Goal: Transaction & Acquisition: Purchase product/service

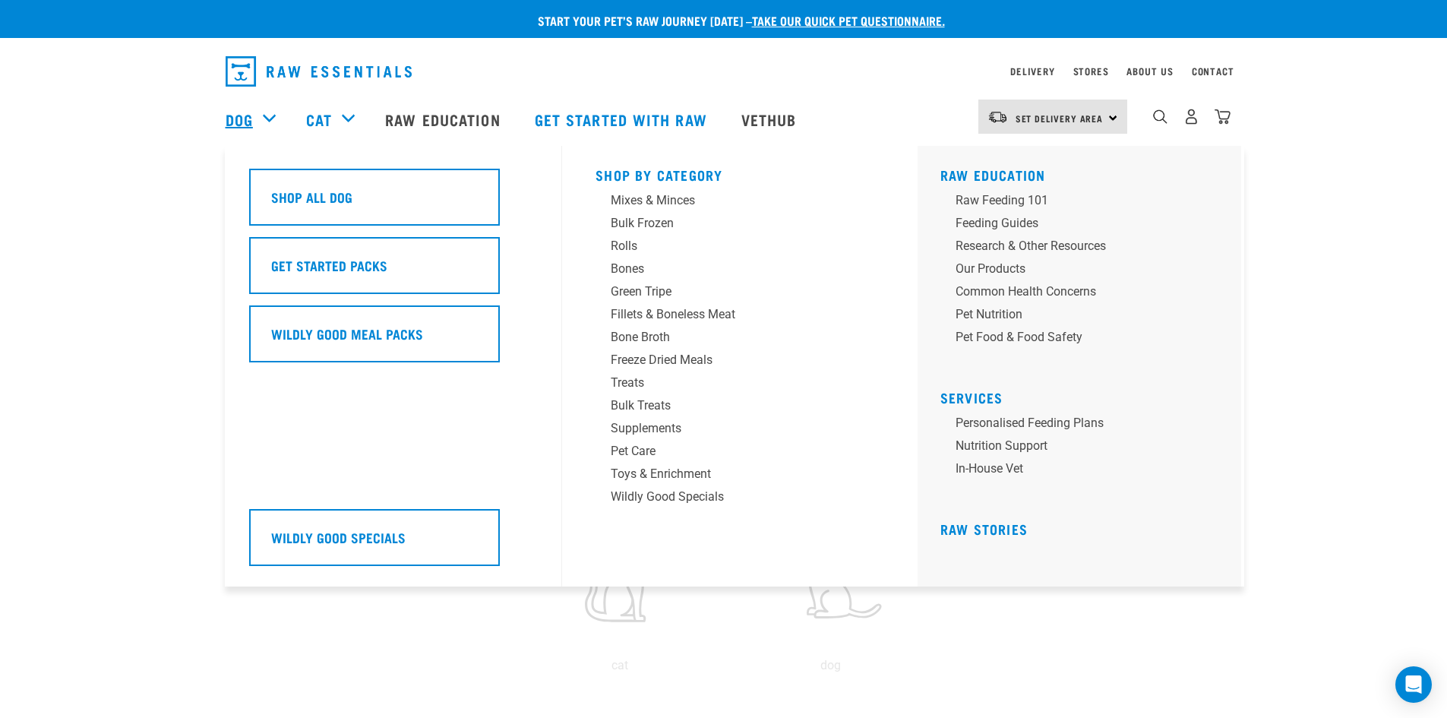
click at [248, 110] on link "Dog" at bounding box center [239, 119] width 27 height 23
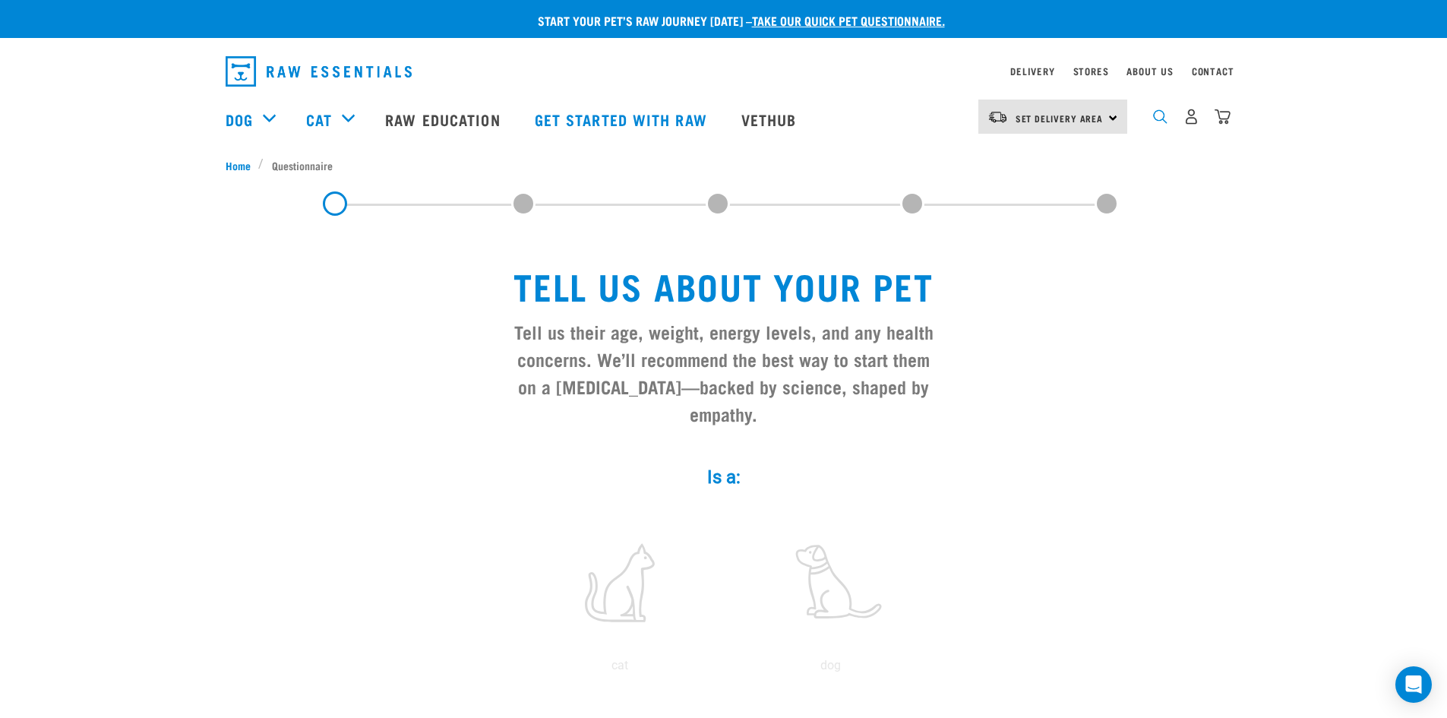
click at [1167, 122] on img "dropdown navigation" at bounding box center [1160, 116] width 14 height 14
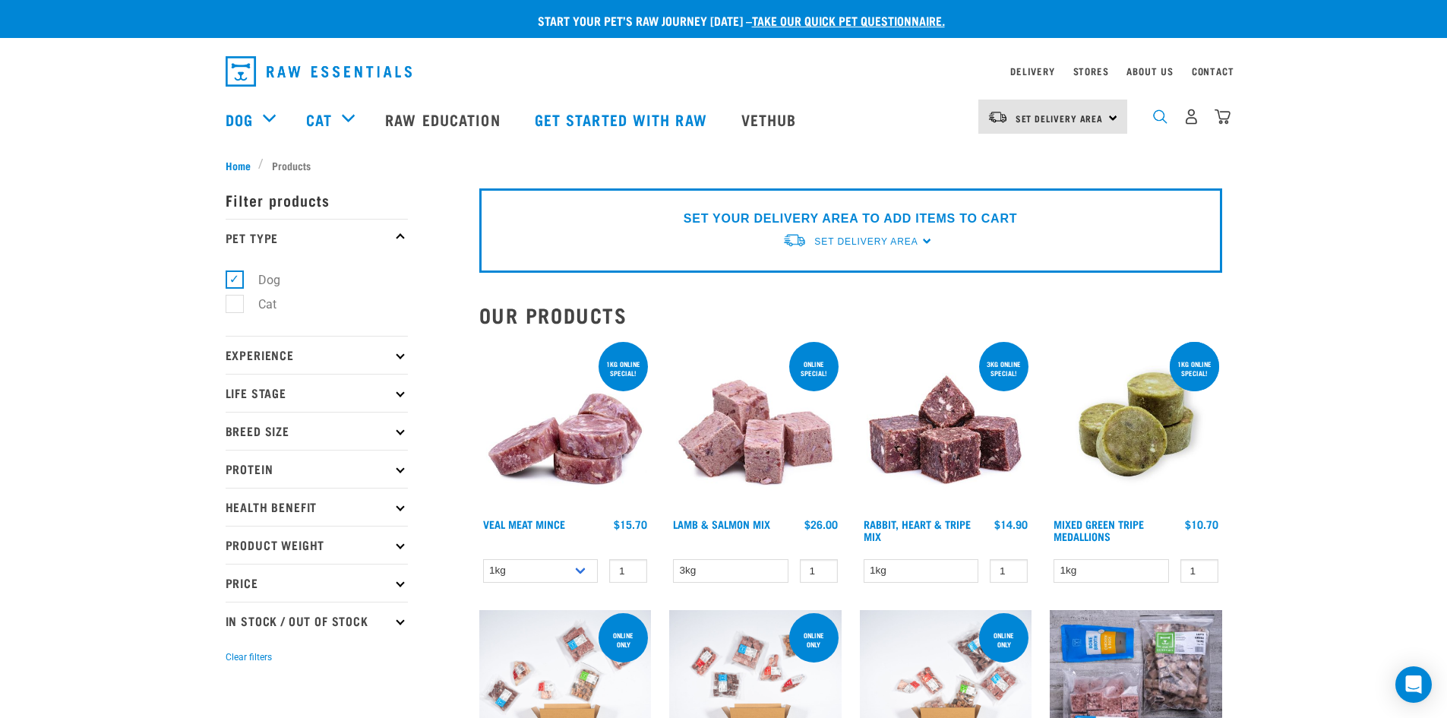
click at [1159, 124] on img "dropdown navigation" at bounding box center [1160, 116] width 14 height 14
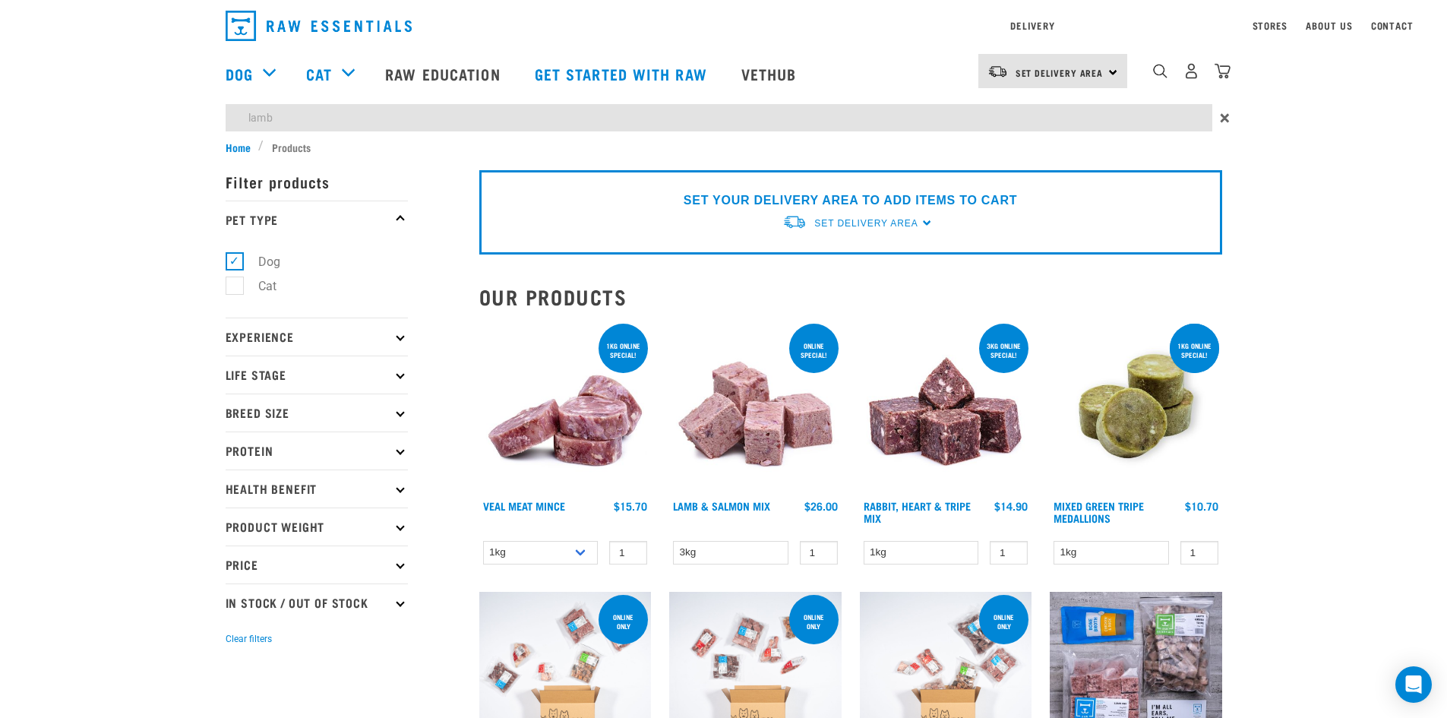
type input "lamb"
click at [395, 454] on form "Filter products Pet Type Dog Cat Experience New Raw Feeder Experienced Raw Feed…" at bounding box center [317, 405] width 182 height 485
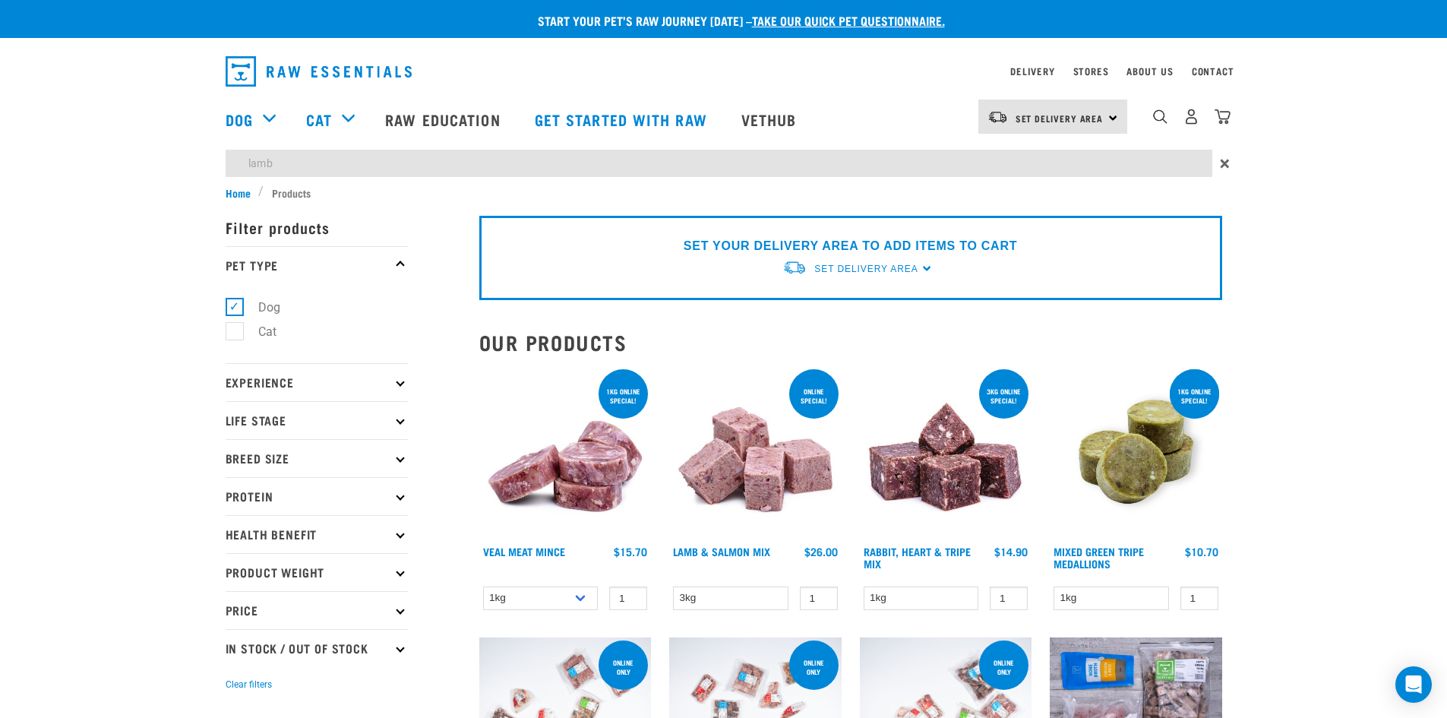
click at [402, 495] on icon at bounding box center [400, 495] width 8 height 8
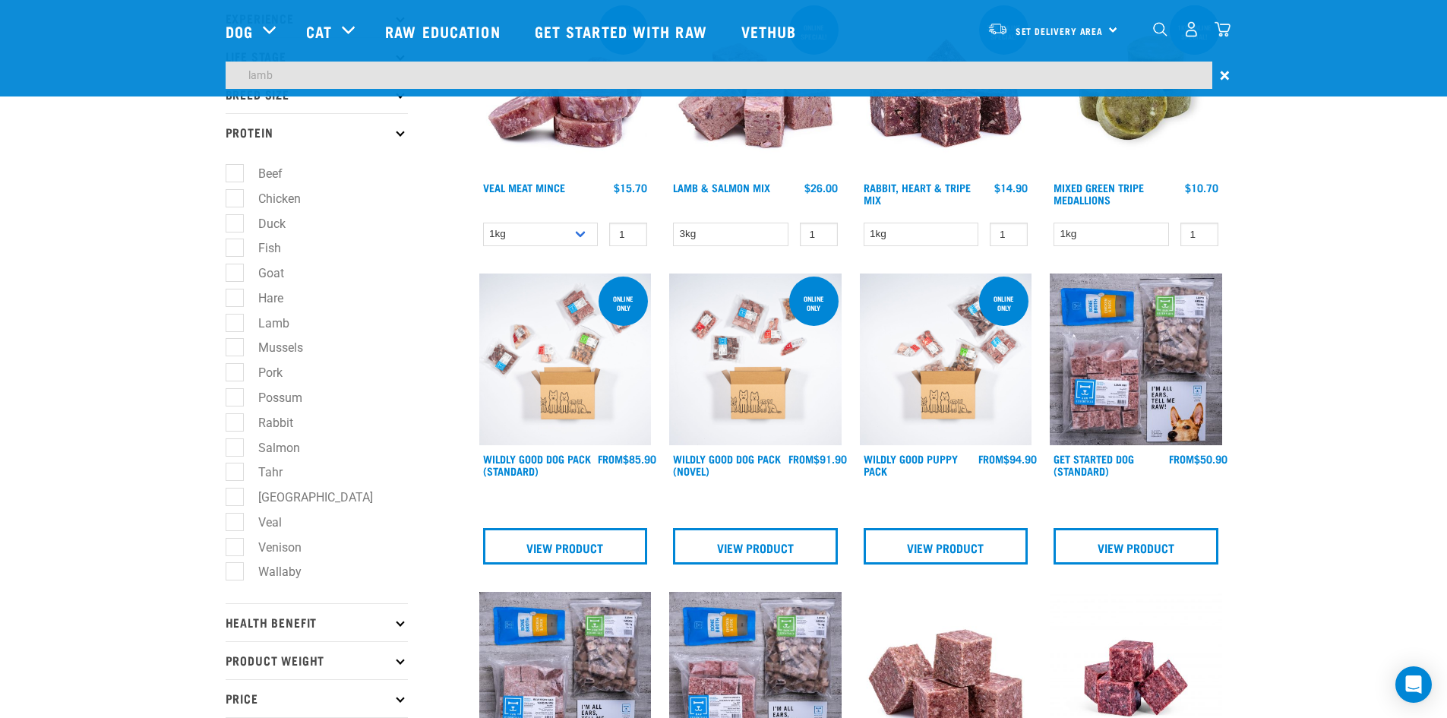
scroll to position [228, 0]
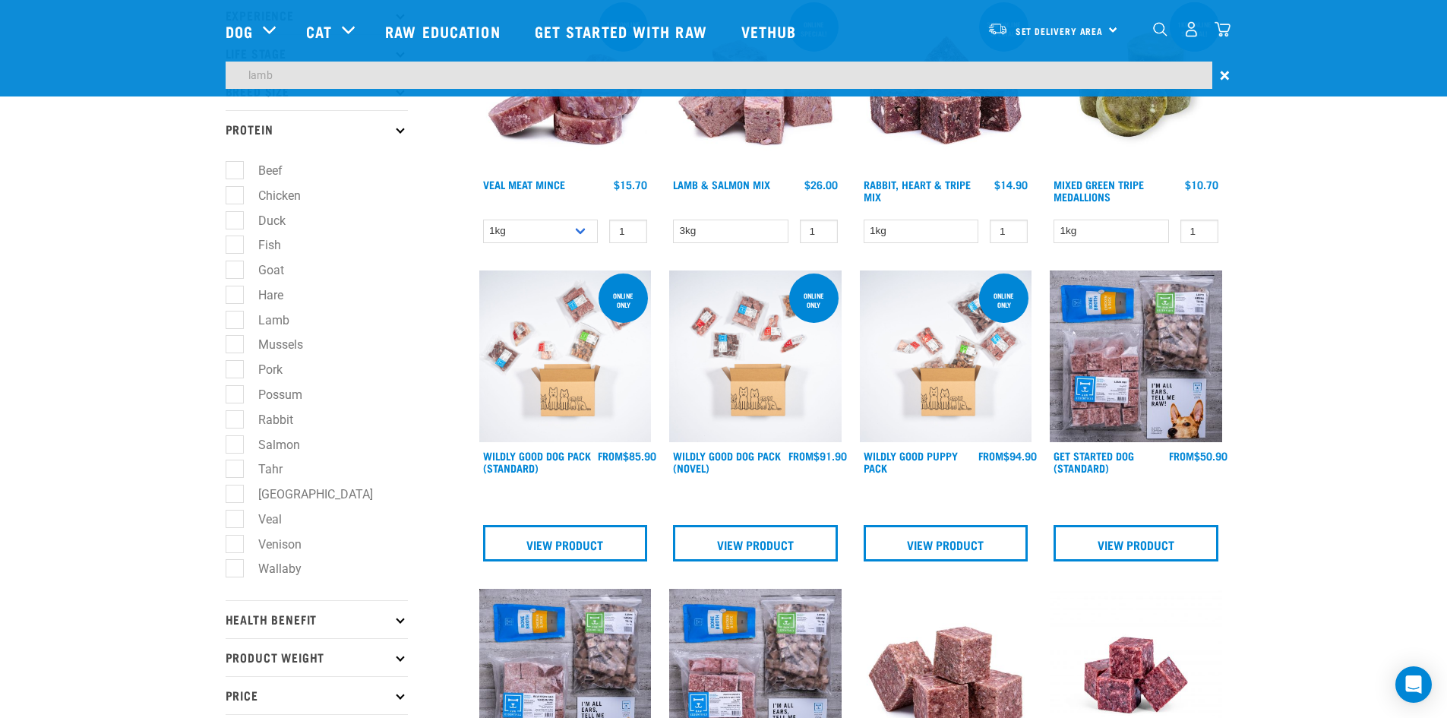
click at [242, 317] on label "Lamb" at bounding box center [265, 320] width 62 height 19
click at [235, 317] on input "Lamb" at bounding box center [231, 317] width 10 height 10
checkbox input "true"
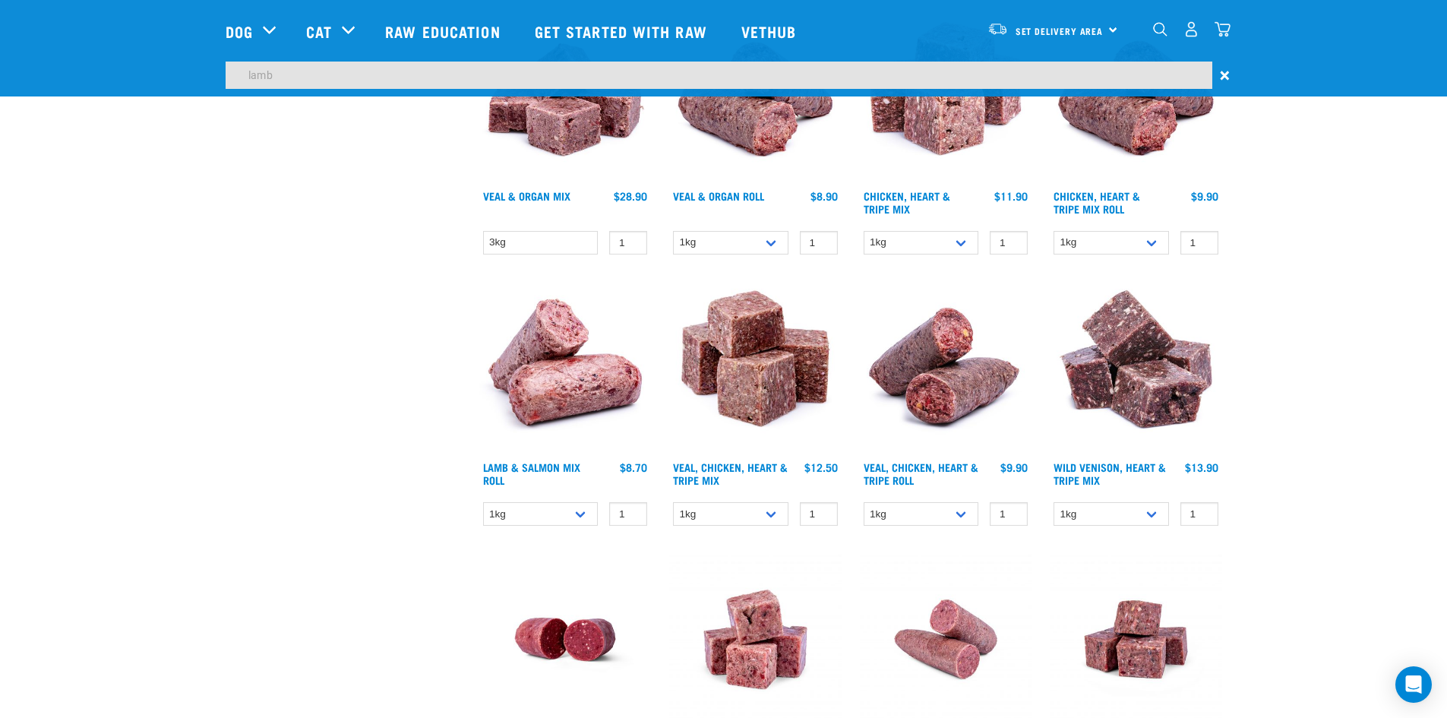
scroll to position [1747, 0]
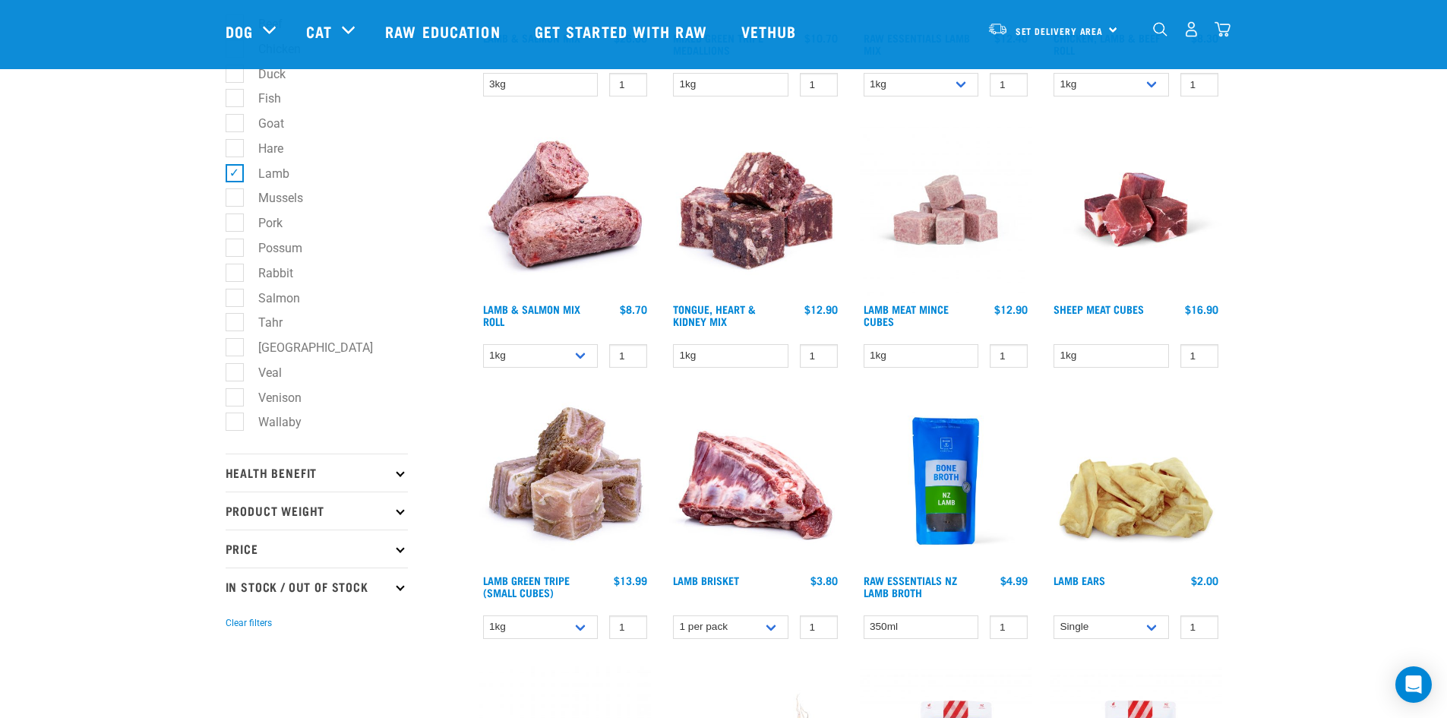
scroll to position [380, 0]
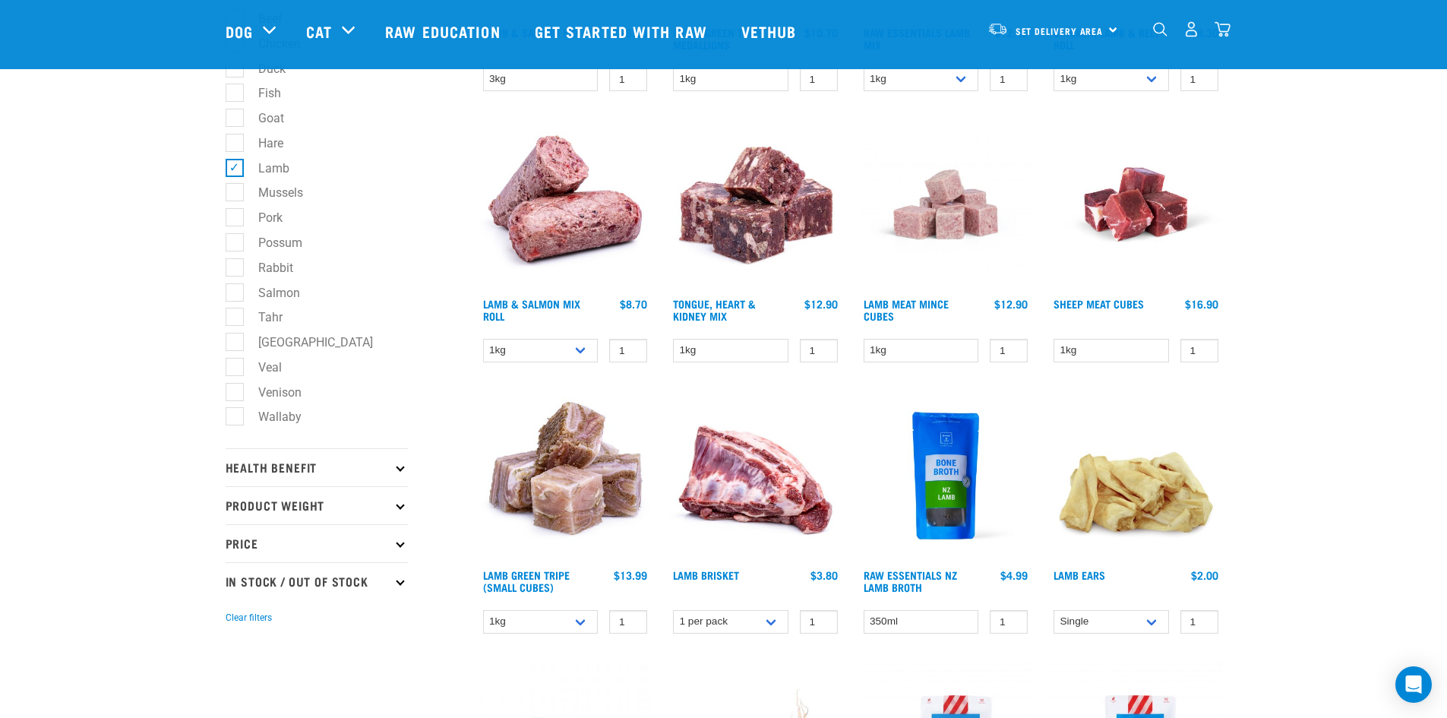
click at [947, 225] on img at bounding box center [946, 204] width 172 height 172
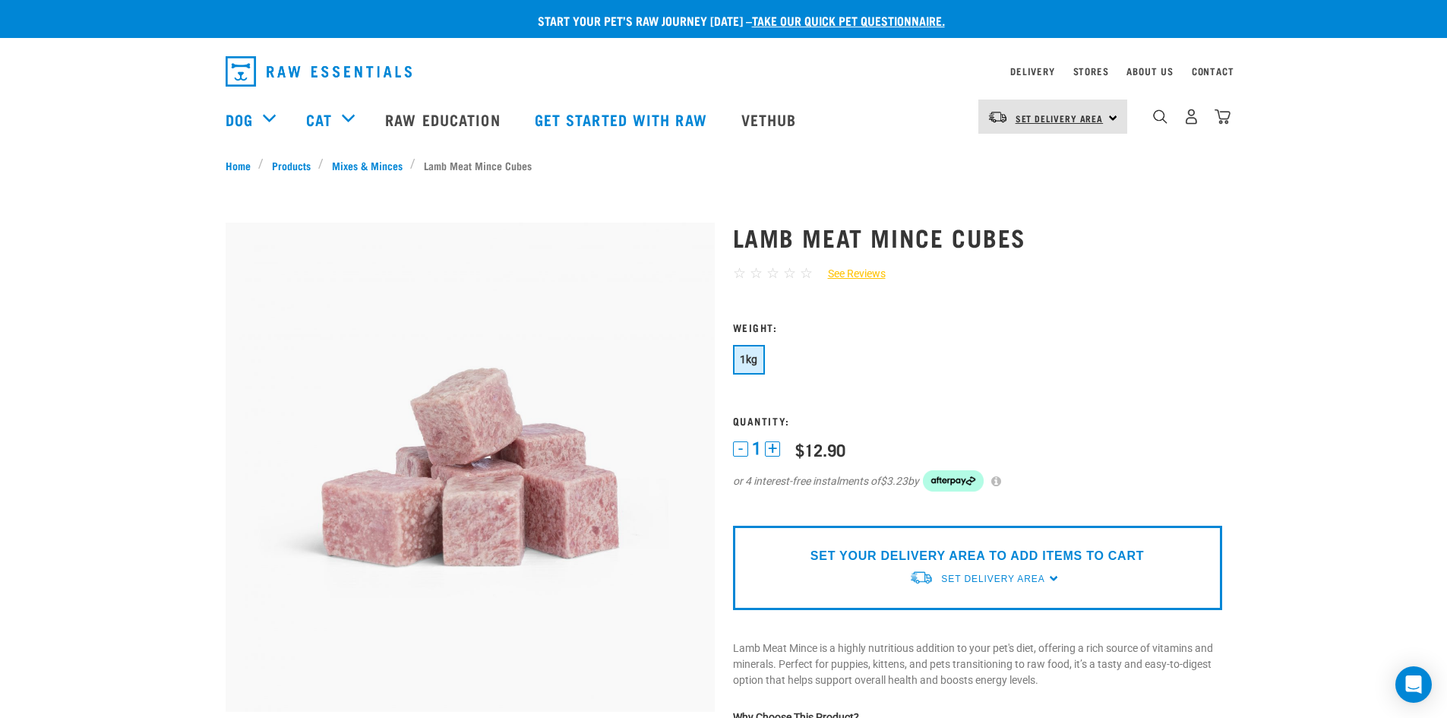
click at [1101, 115] on span "Set Delivery Area" at bounding box center [1059, 117] width 88 height 5
click at [1042, 149] on link "[GEOGRAPHIC_DATA]" at bounding box center [1051, 159] width 146 height 33
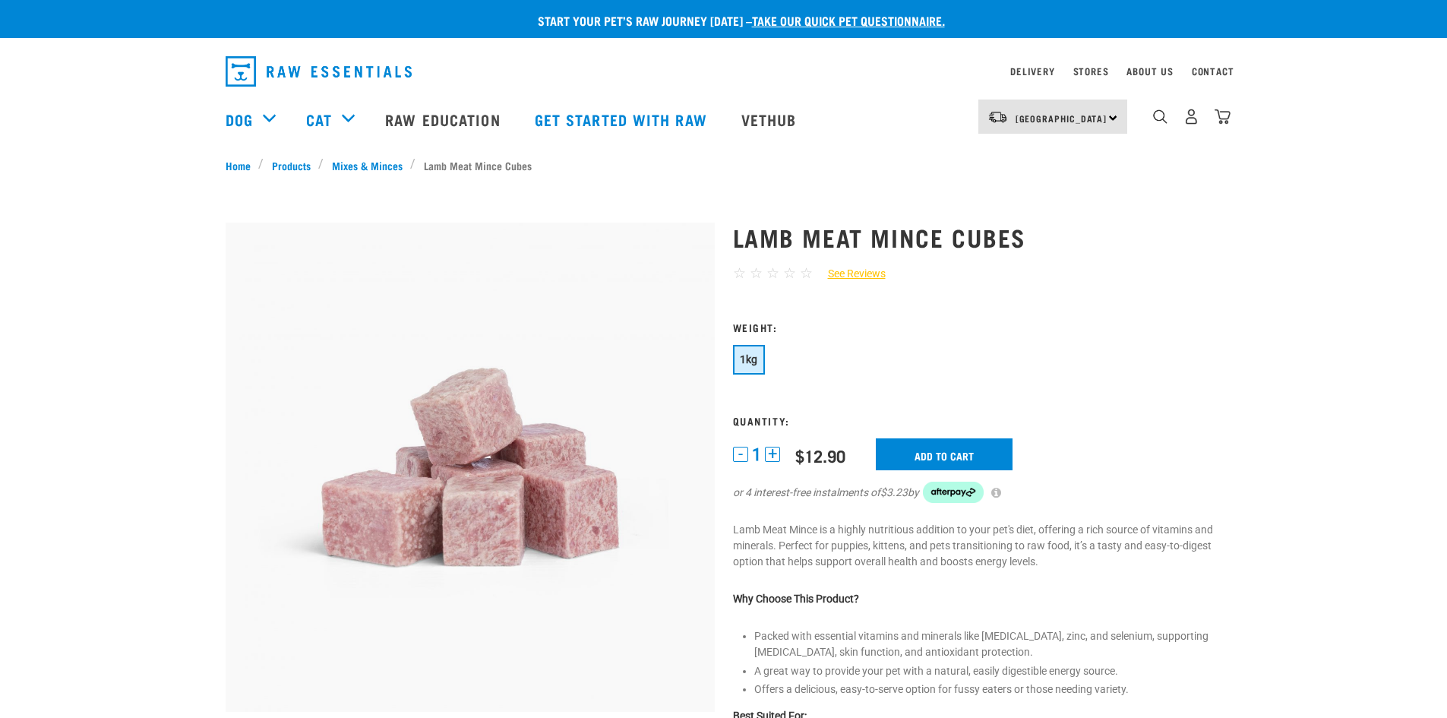
click at [1091, 125] on div "North Island North Island South Island" at bounding box center [1052, 116] width 149 height 34
click at [1015, 159] on link "[GEOGRAPHIC_DATA]" at bounding box center [1051, 159] width 146 height 33
click at [1090, 253] on div "Lamb Meat Mince Cubes ☆ ☆ ☆ ☆ ☆ See Reviews" at bounding box center [977, 602] width 507 height 801
click at [944, 442] on input "Add to cart" at bounding box center [944, 454] width 137 height 32
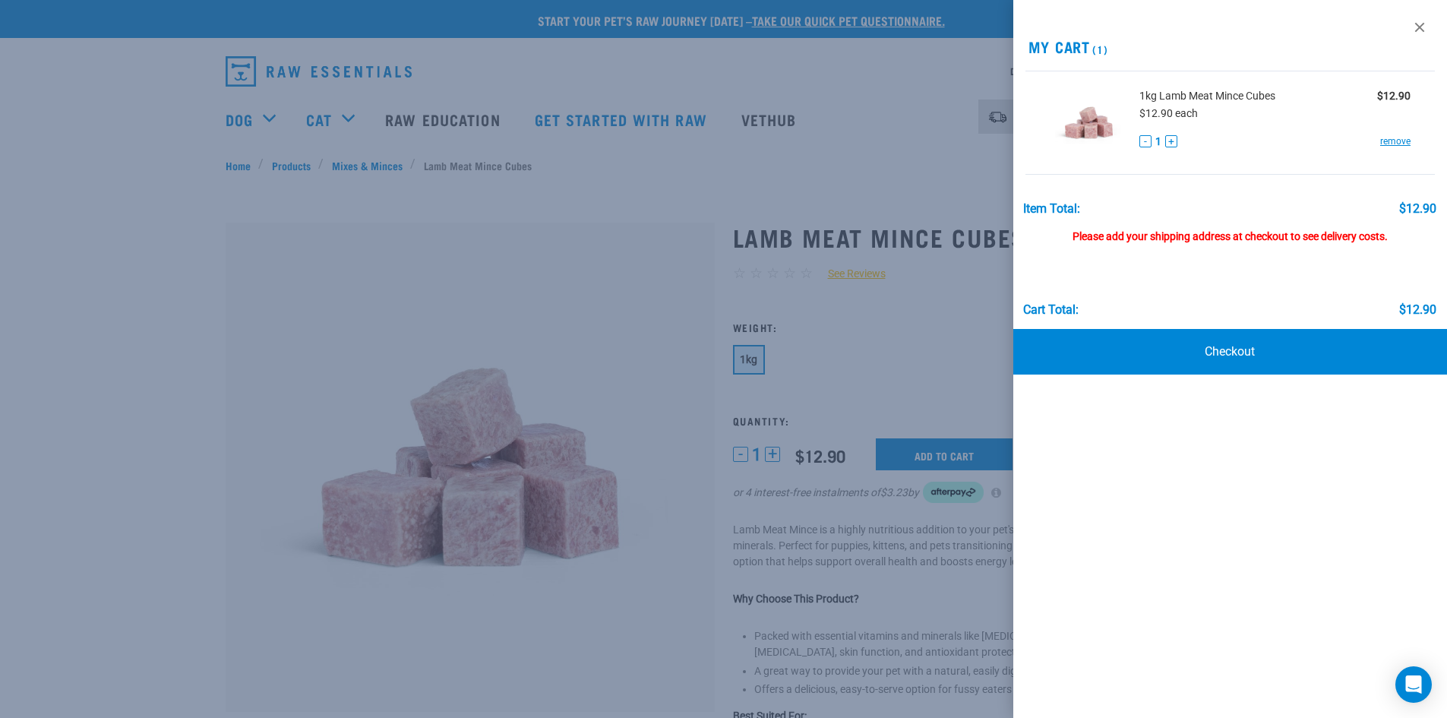
click at [1304, 229] on div "Please add your shipping address at checkout to see delivery costs." at bounding box center [1229, 229] width 413 height 27
click at [1219, 345] on link "Checkout" at bounding box center [1230, 352] width 434 height 46
click at [1422, 27] on link at bounding box center [1419, 27] width 24 height 24
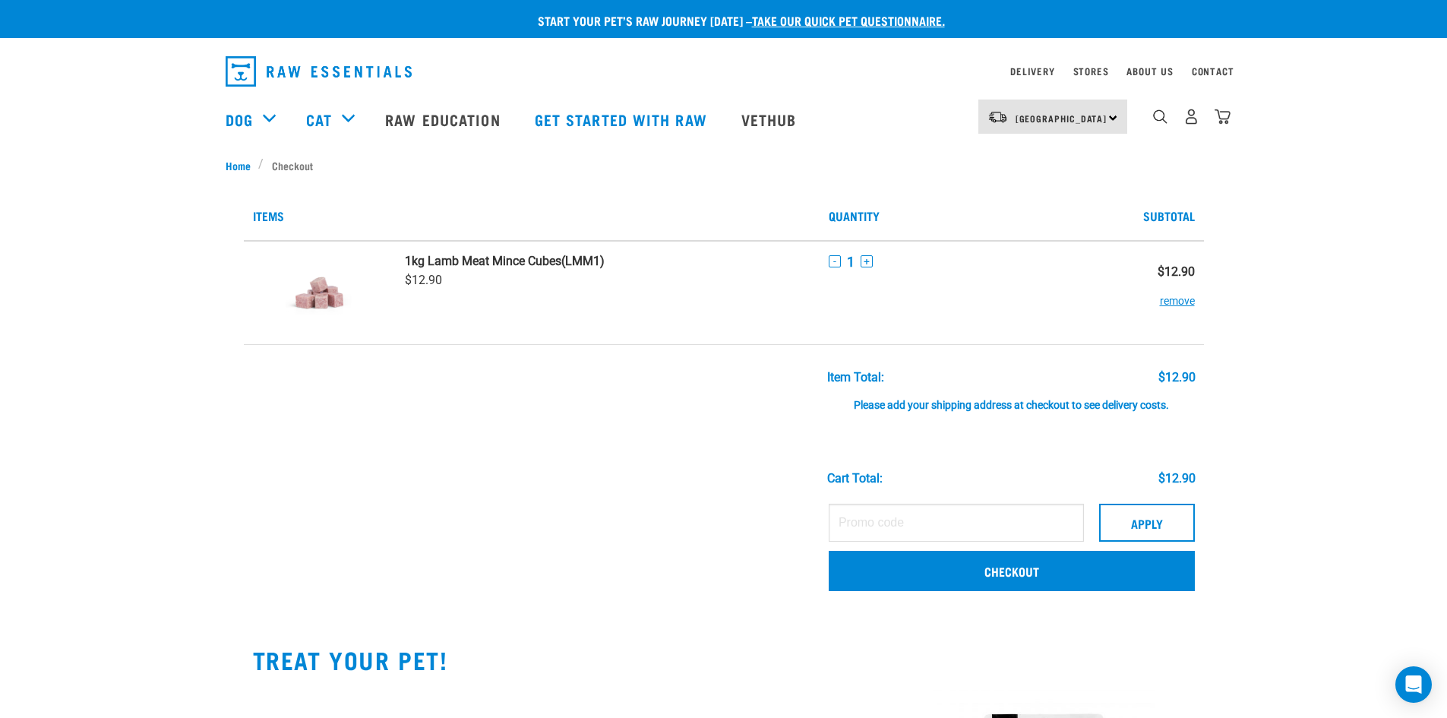
click at [1342, 311] on div "Start your pet’s raw journey [DATE] – take our quick pet questionnaire. Deliver…" at bounding box center [723, 543] width 1447 height 1086
click at [868, 256] on button "+" at bounding box center [866, 261] width 12 height 12
click at [1078, 71] on link "Stores" at bounding box center [1091, 70] width 36 height 5
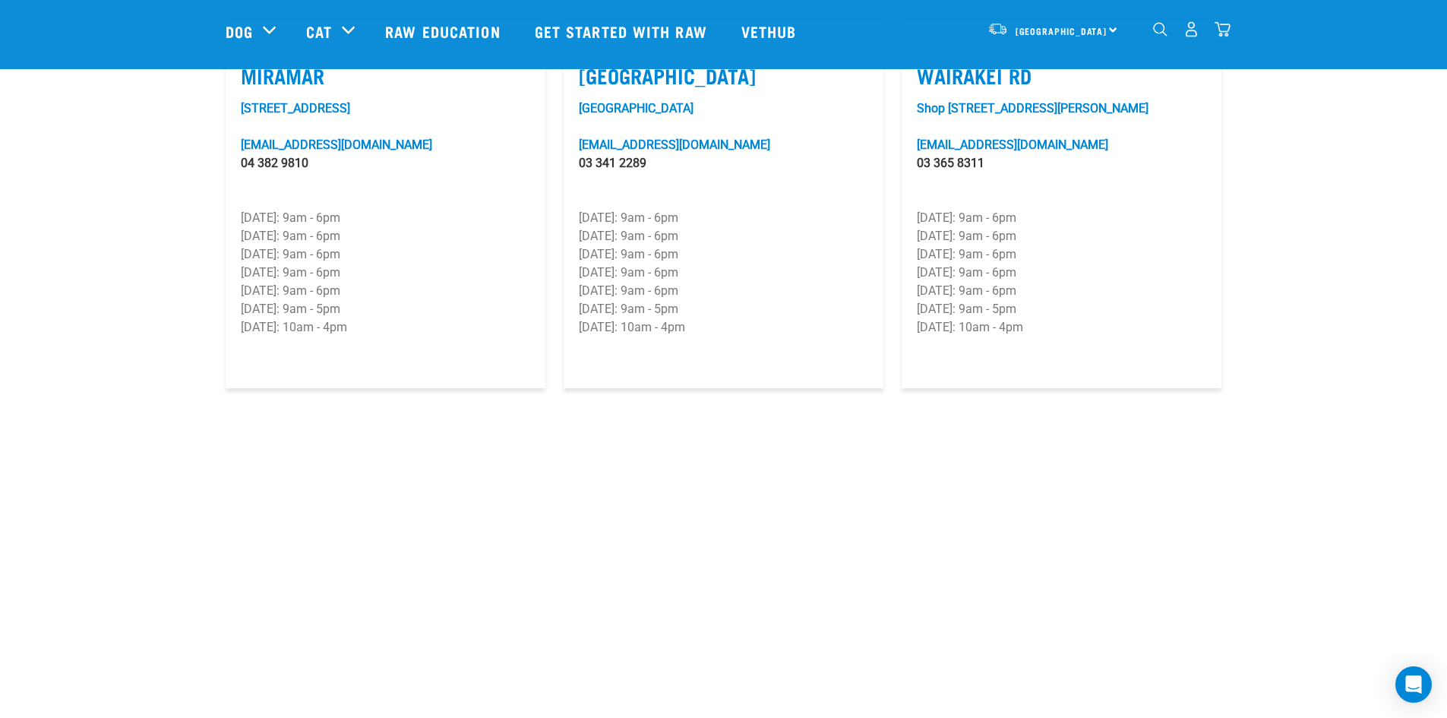
scroll to position [2202, 0]
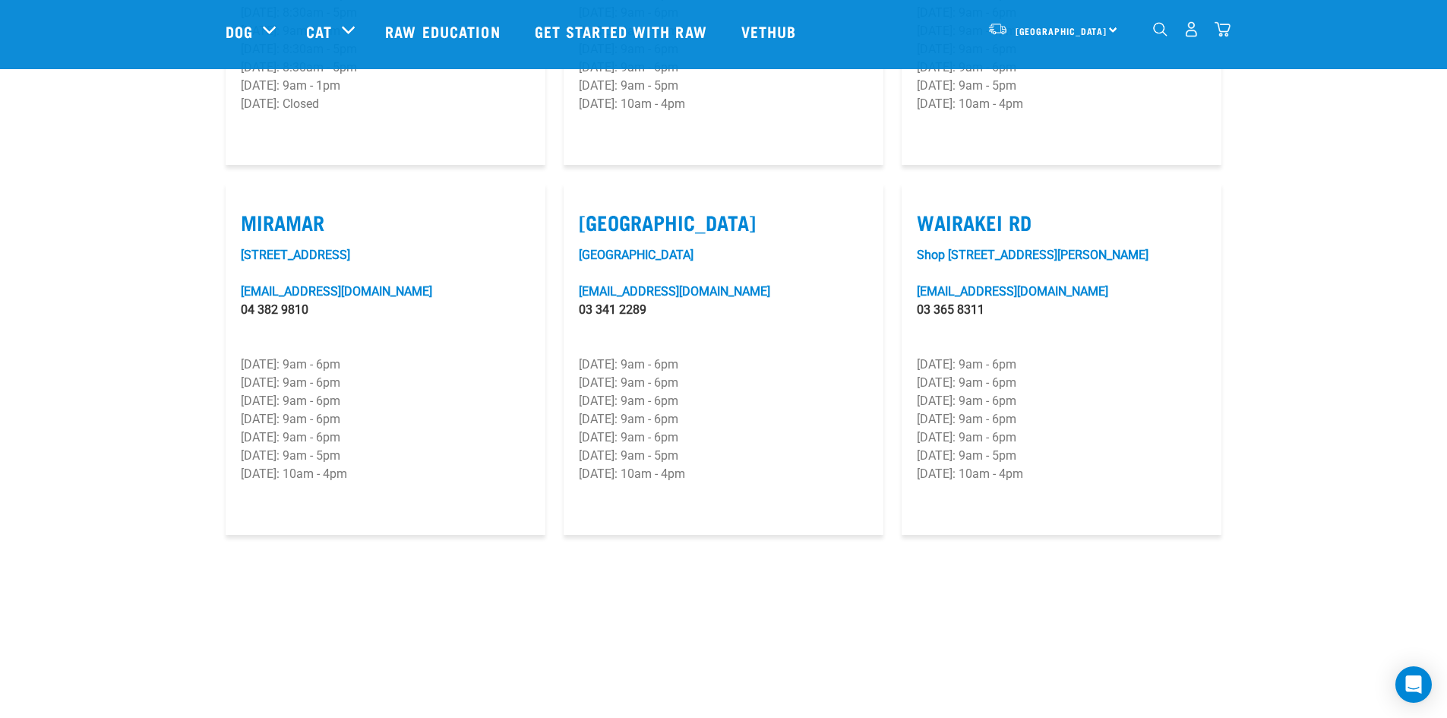
click at [729, 246] on p "Unit 23, Tower Junction" at bounding box center [723, 255] width 289 height 18
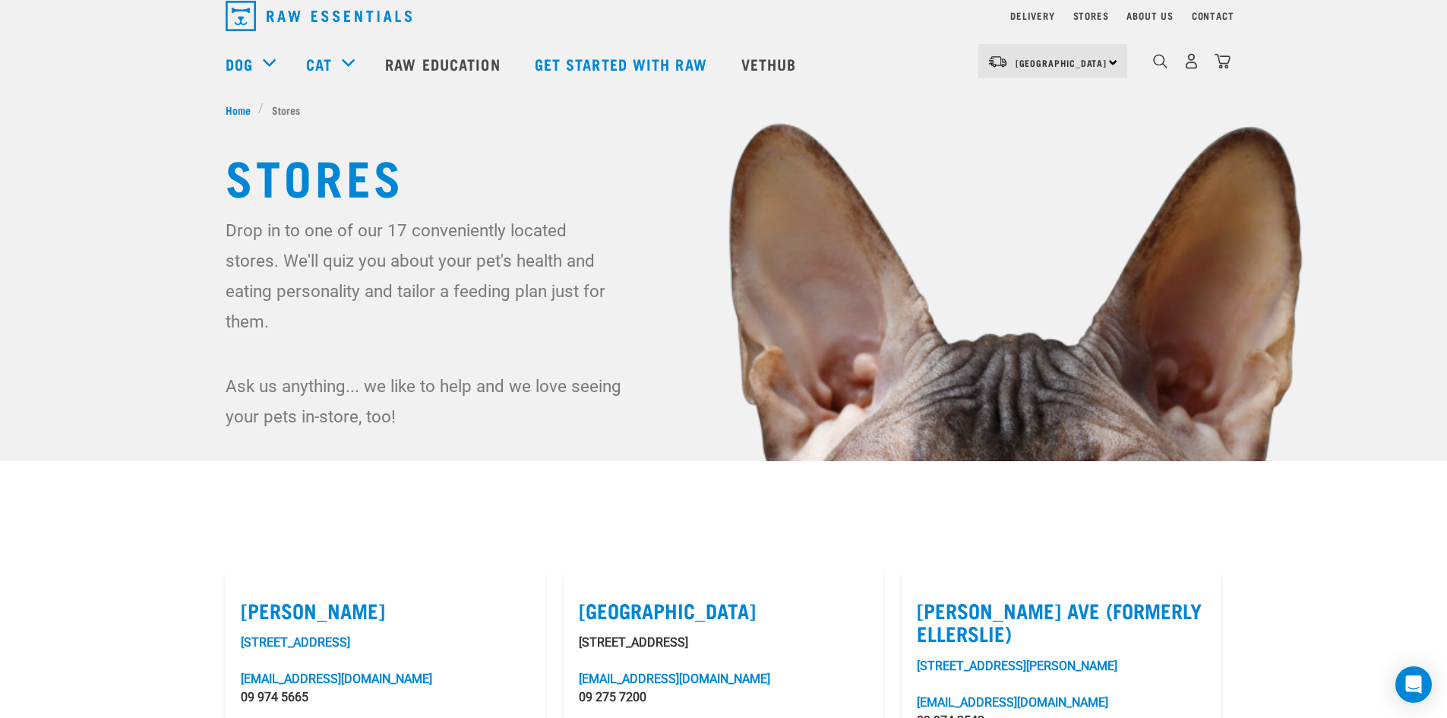
scroll to position [0, 0]
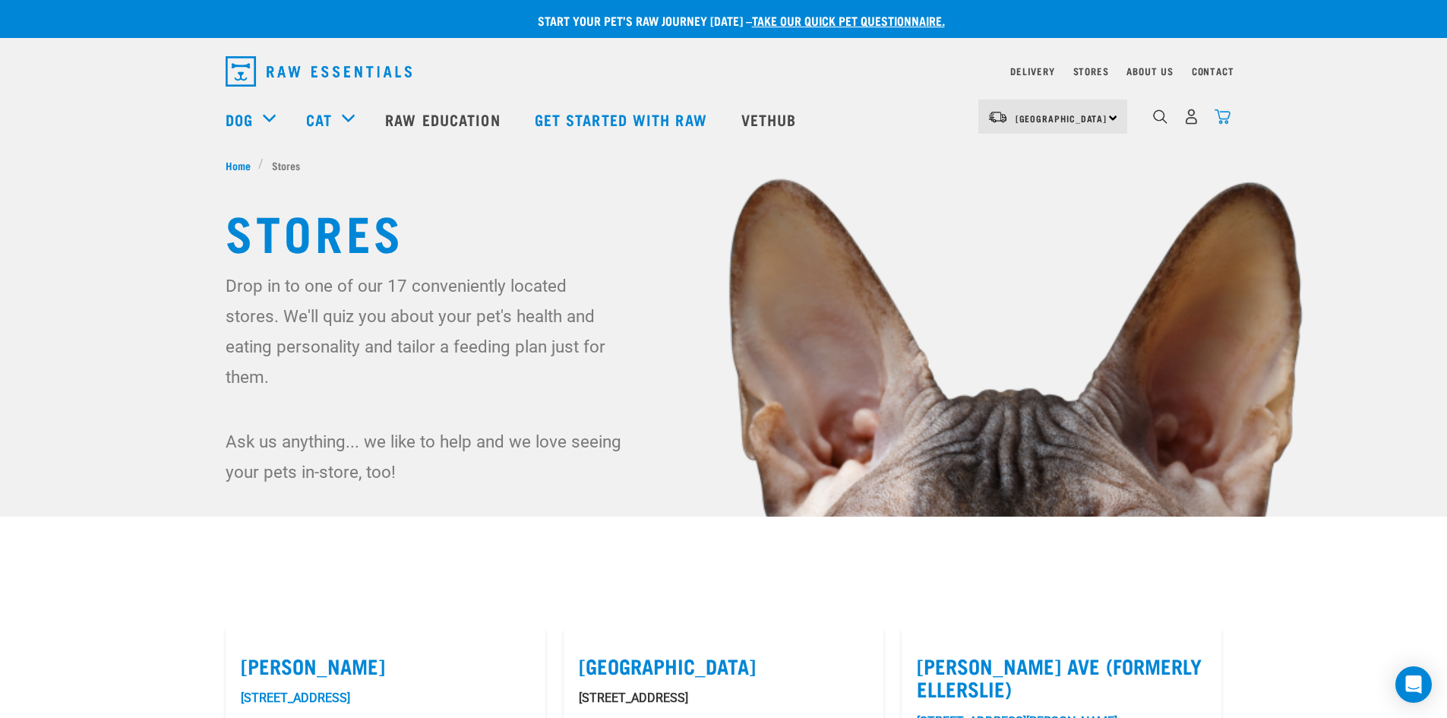
click at [1223, 124] on img "dropdown navigation" at bounding box center [1222, 117] width 16 height 16
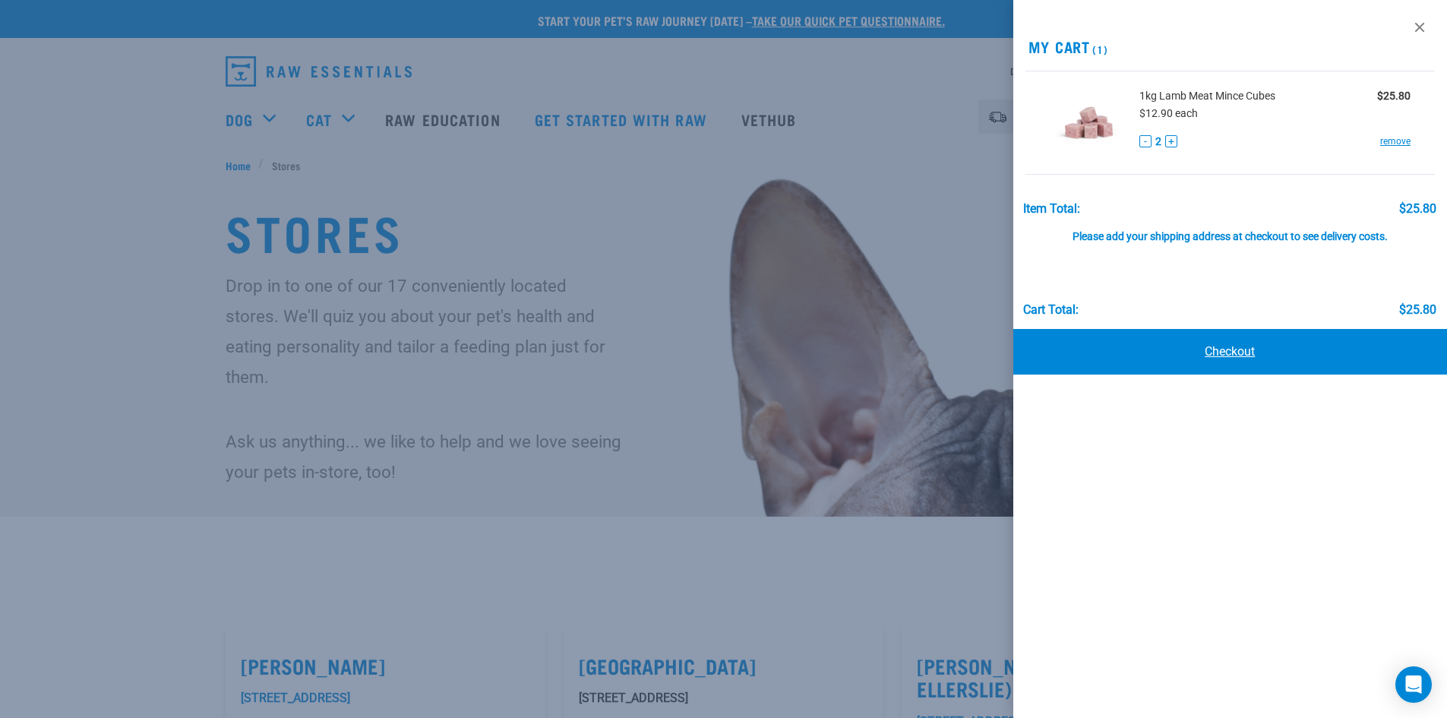
click at [1157, 350] on link "Checkout" at bounding box center [1230, 352] width 434 height 46
